Goal: Navigation & Orientation: Find specific page/section

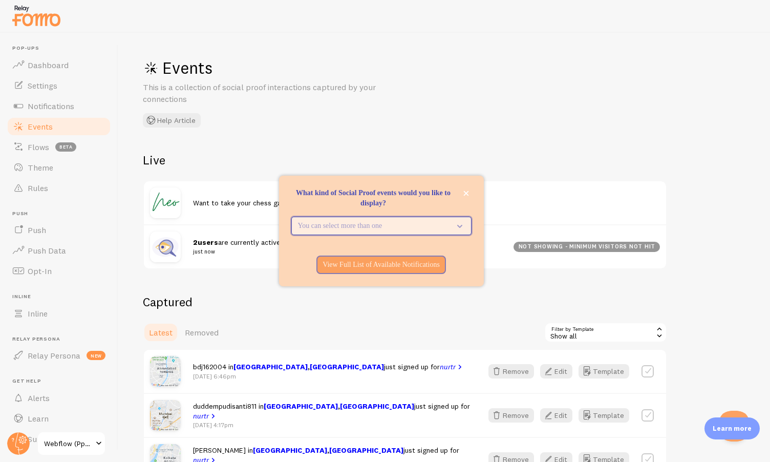
click at [459, 225] on icon "What kind of Social Proof events would you like to display?" at bounding box center [457, 225] width 14 height 11
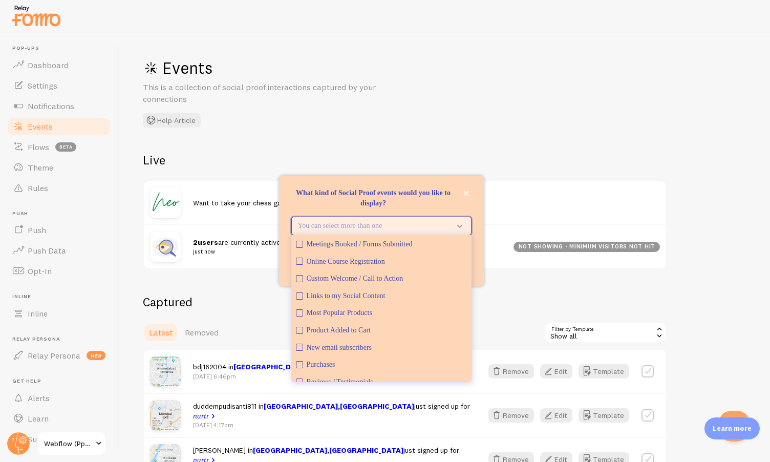
click at [459, 225] on icon "What kind of Social Proof events would you like to display?" at bounding box center [457, 225] width 14 height 11
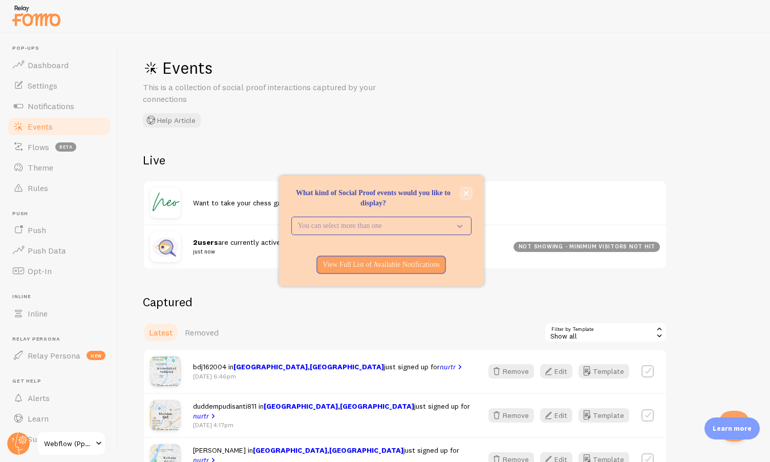
click at [463, 194] on icon "close," at bounding box center [466, 193] width 6 height 6
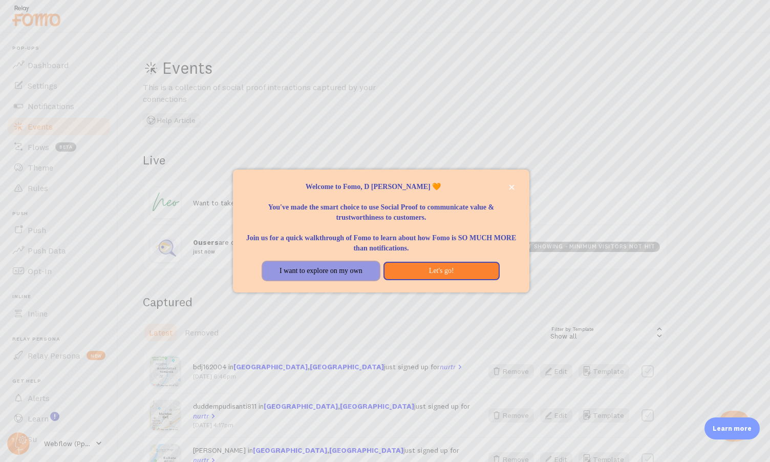
click at [350, 271] on button "I want to explore on my own" at bounding box center [321, 271] width 116 height 18
